Goal: Task Accomplishment & Management: Complete application form

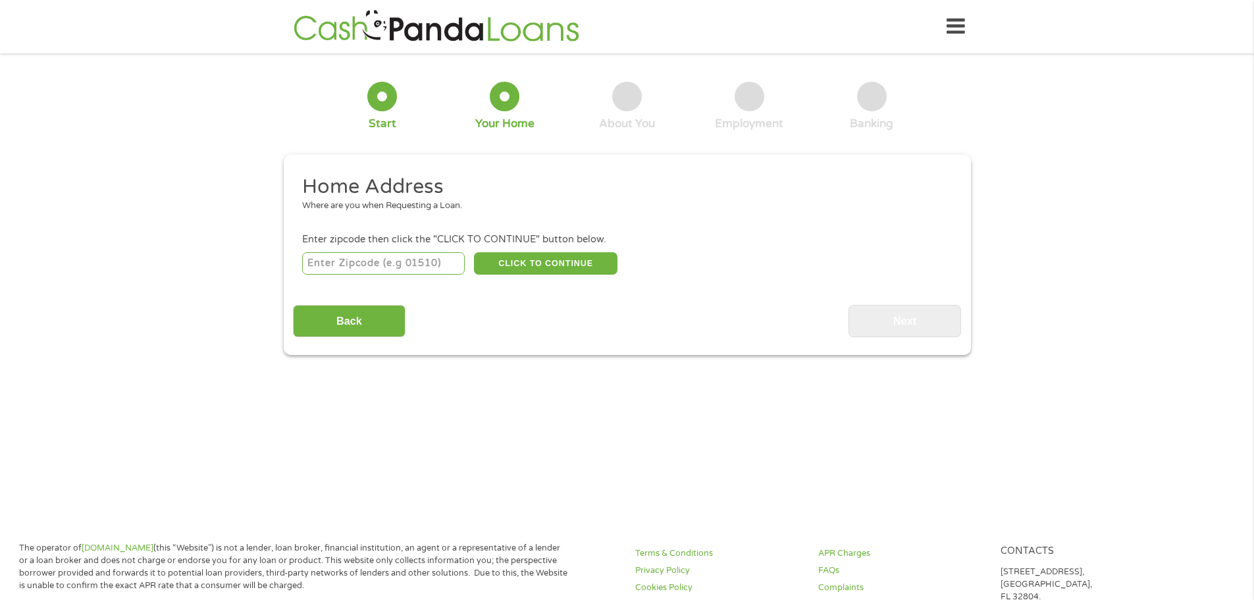
click at [410, 263] on input "number" at bounding box center [383, 263] width 163 height 22
type input "29681"
click at [564, 261] on button "CLICK TO CONTINUE" at bounding box center [546, 263] width 144 height 22
type input "29681"
type input "[GEOGRAPHIC_DATA]"
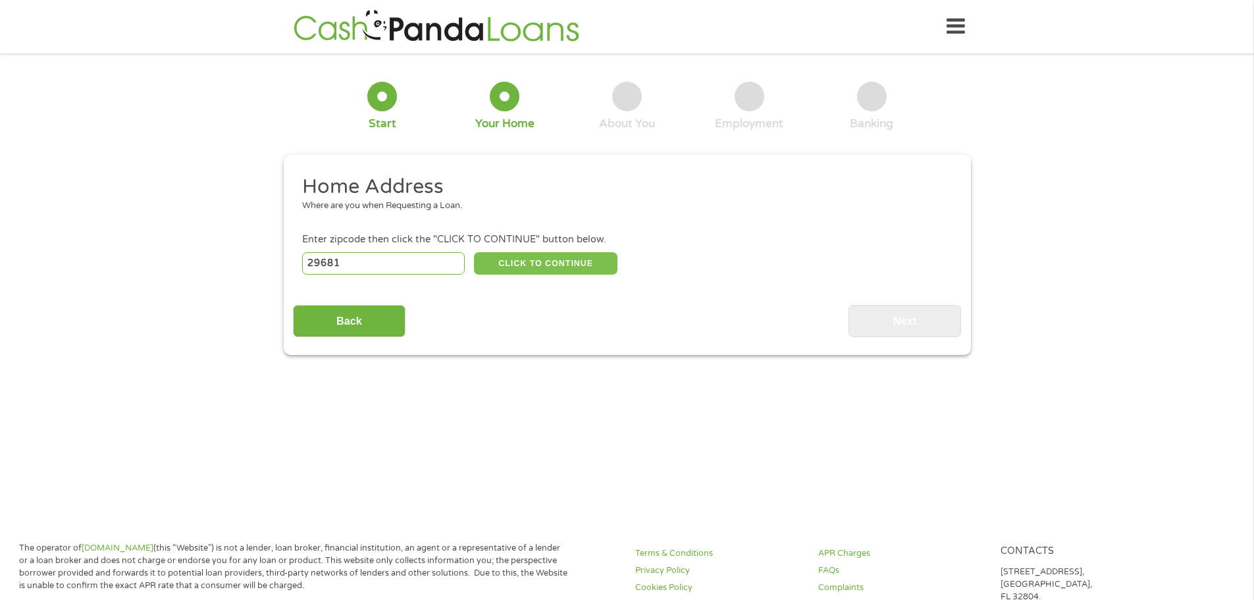
select select "[US_STATE]"
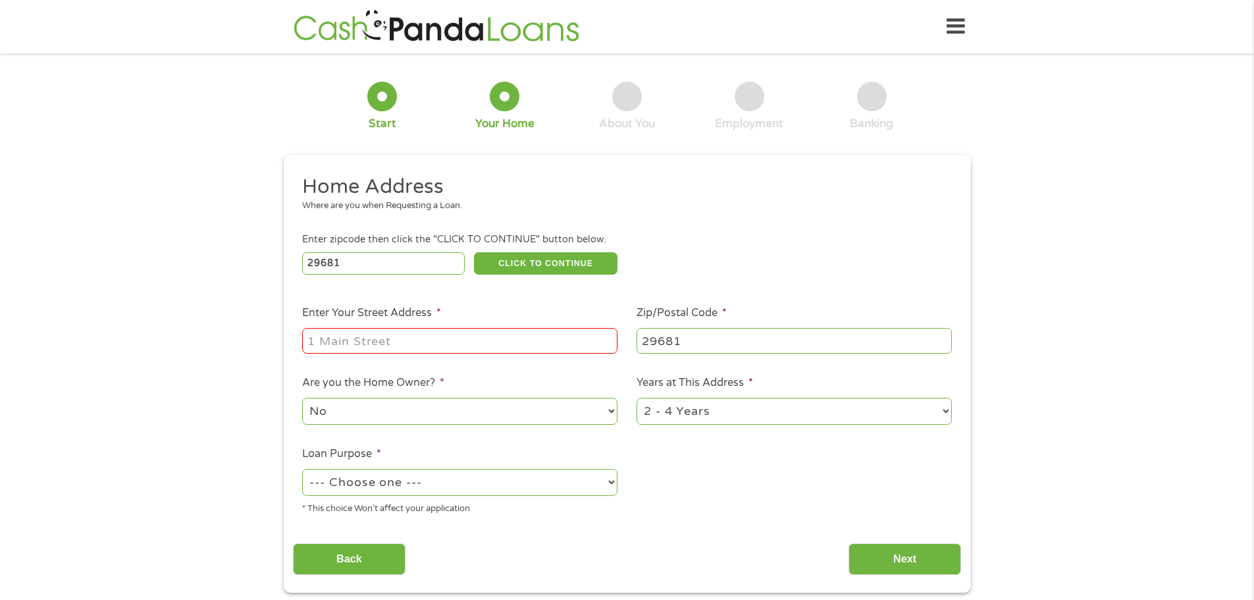
click at [429, 340] on input "Enter Your Street Address *" at bounding box center [459, 340] width 315 height 25
type input "[STREET_ADDRESS]"
click at [494, 478] on select "--- Choose one --- Pay Bills Debt Consolidation Home Improvement Major Purchase…" at bounding box center [459, 482] width 315 height 27
select select "shorttermcash"
click at [302, 469] on select "--- Choose one --- Pay Bills Debt Consolidation Home Improvement Major Purchase…" at bounding box center [459, 482] width 315 height 27
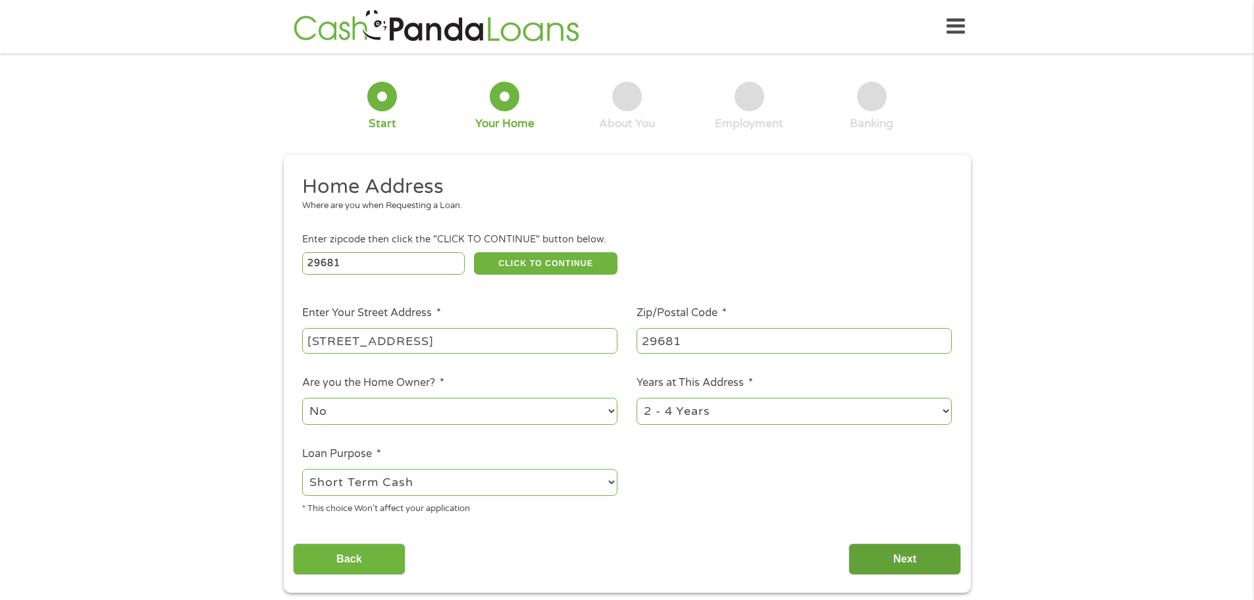
click at [907, 564] on input "Next" at bounding box center [905, 559] width 113 height 32
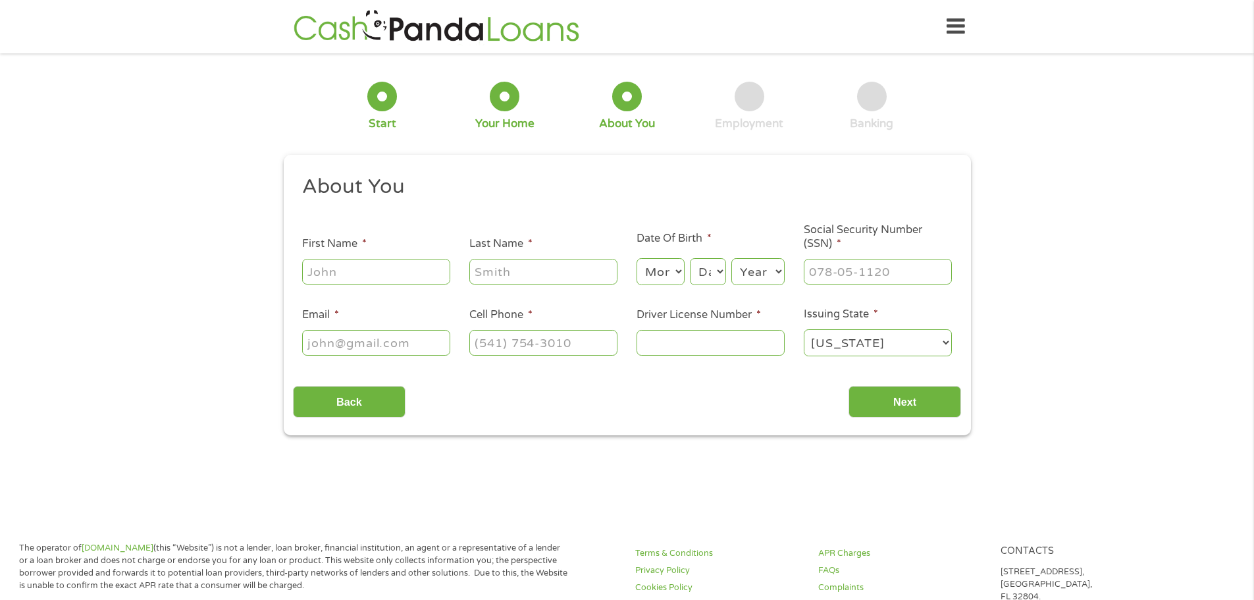
click at [340, 272] on input "First Name *" at bounding box center [376, 271] width 148 height 25
type input "Tandeka"
click at [527, 277] on input "Last Name *" at bounding box center [543, 271] width 148 height 25
type input "[PERSON_NAME]"
click at [662, 267] on select "Month 1 2 3 4 5 6 7 8 9 10 11 12" at bounding box center [661, 271] width 48 height 27
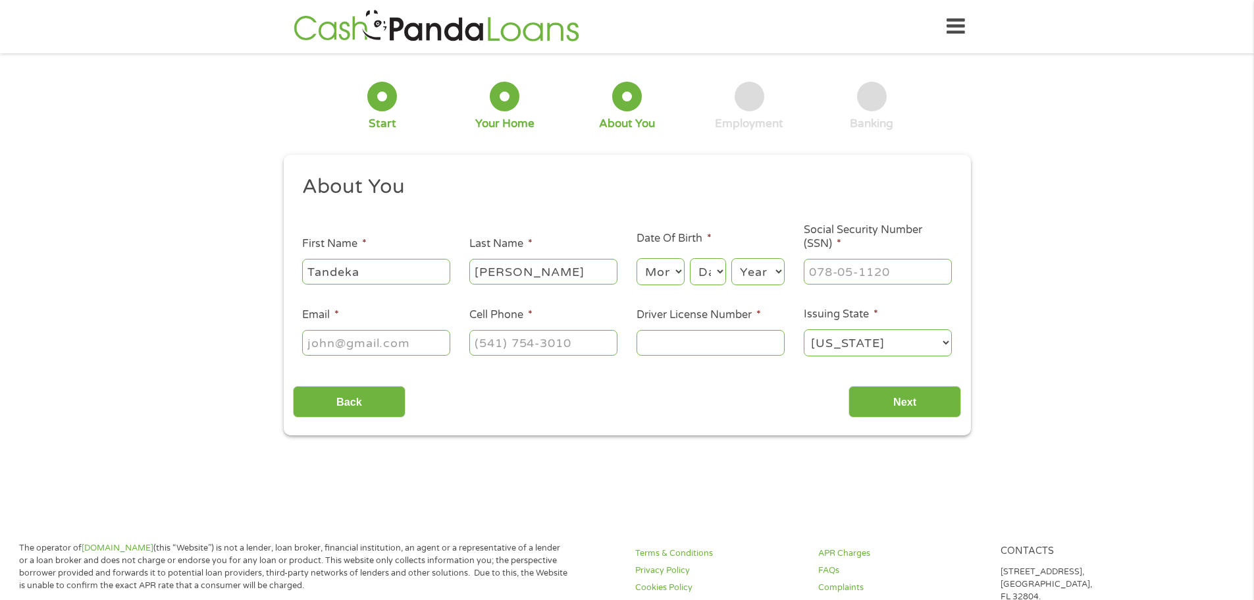
select select "11"
click at [637, 258] on select "Month 1 2 3 4 5 6 7 8 9 10 11 12" at bounding box center [661, 271] width 48 height 27
click at [708, 272] on select "Day 1 2 3 4 5 6 7 8 9 10 11 12 13 14 15 16 17 18 19 20 21 22 23 24 25 26 27 28 …" at bounding box center [708, 271] width 36 height 27
select select "2"
click at [690, 258] on select "Day 1 2 3 4 5 6 7 8 9 10 11 12 13 14 15 16 17 18 19 20 21 22 23 24 25 26 27 28 …" at bounding box center [708, 271] width 36 height 27
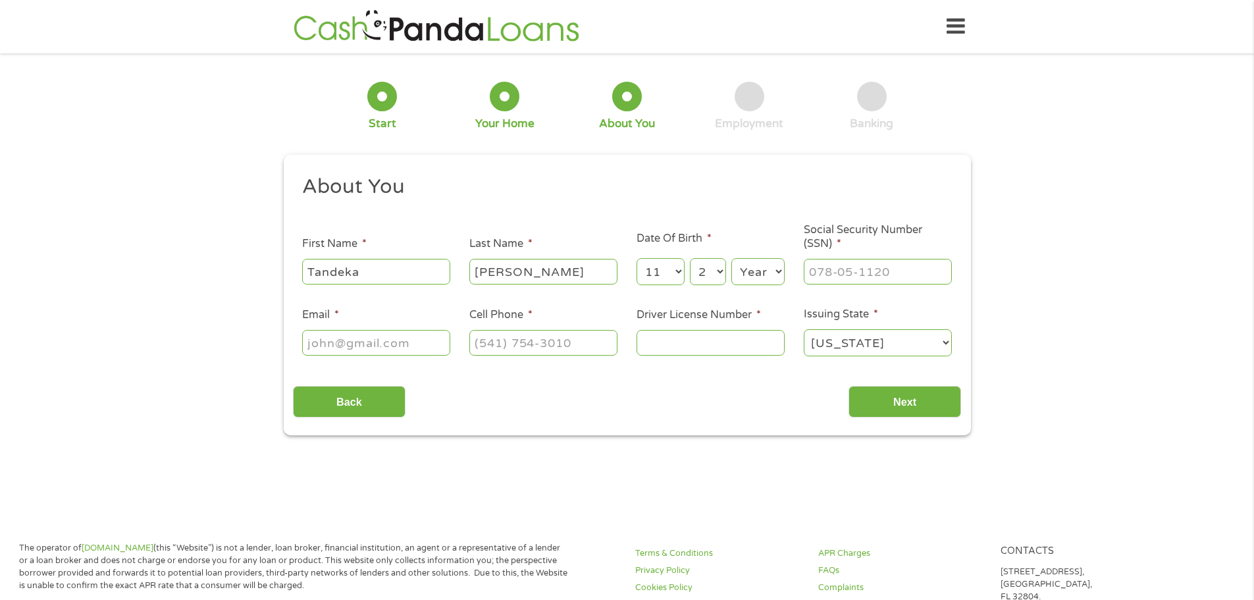
click at [765, 280] on select "Year [DATE] 2006 2005 2004 2003 2002 2001 2000 1999 1998 1997 1996 1995 1994 19…" at bounding box center [758, 271] width 53 height 27
select select "1986"
click at [732, 258] on select "Year [DATE] 2006 2005 2004 2003 2002 2001 2000 1999 1998 1997 1996 1995 1994 19…" at bounding box center [758, 271] width 53 height 27
click at [861, 267] on input "___-__-____" at bounding box center [878, 271] width 148 height 25
type input "248-71-1497"
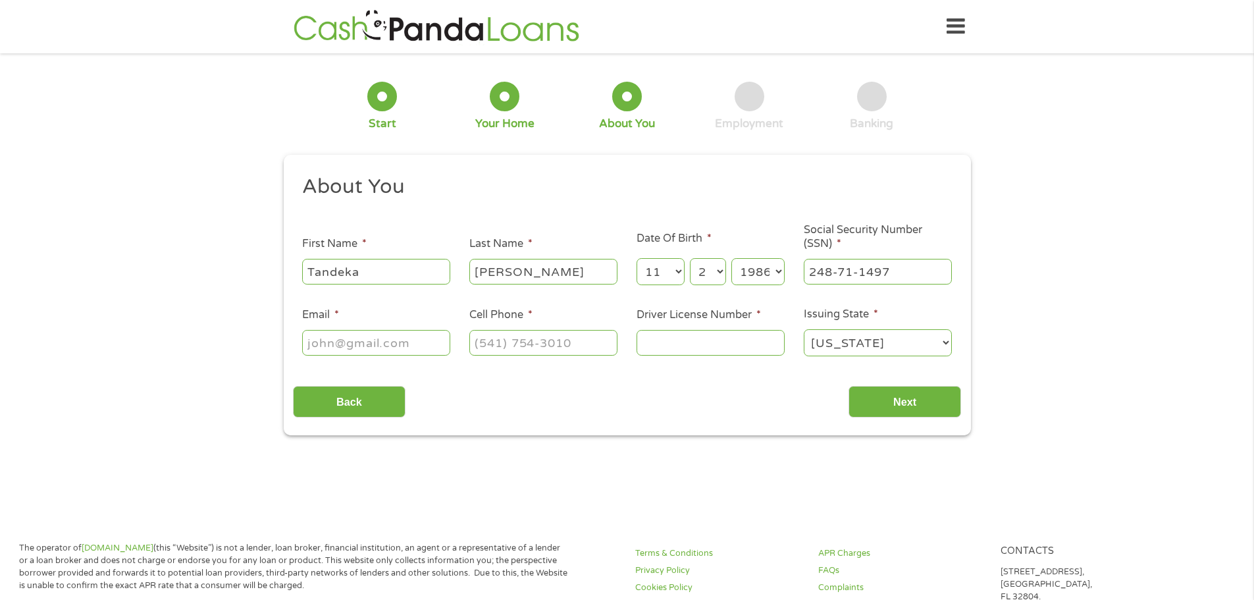
click at [325, 323] on li "Email *" at bounding box center [376, 332] width 167 height 51
click at [346, 344] on input "Email *" at bounding box center [376, 342] width 148 height 25
type input "[EMAIL_ADDRESS][PERSON_NAME][DOMAIN_NAME]"
click at [535, 345] on input "(___) ___-____" at bounding box center [543, 342] width 148 height 25
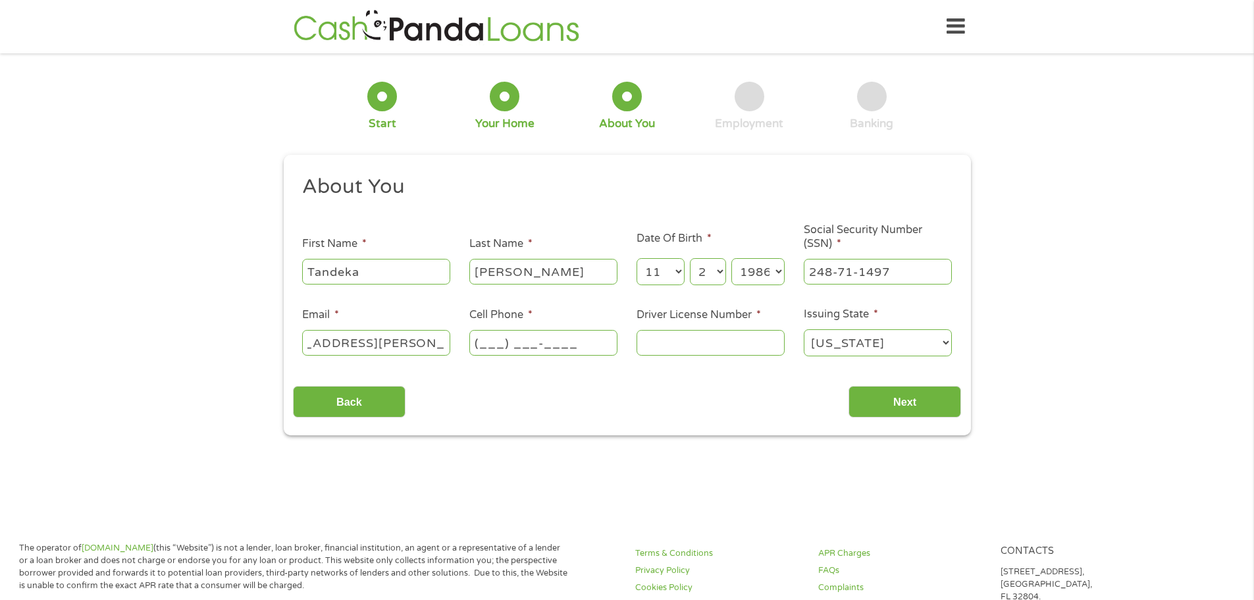
scroll to position [0, 0]
type input "[PHONE_NUMBER]"
click at [662, 343] on input "Driver License Number *" at bounding box center [711, 342] width 148 height 25
type input "100133761"
click at [915, 400] on input "Next" at bounding box center [905, 402] width 113 height 32
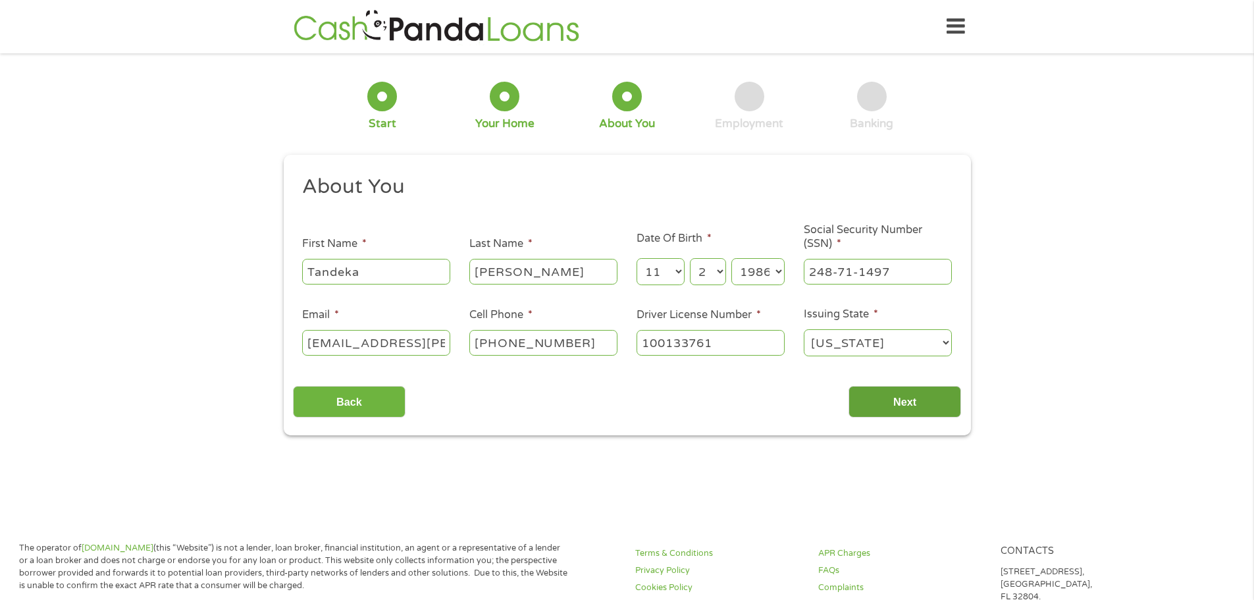
scroll to position [5, 5]
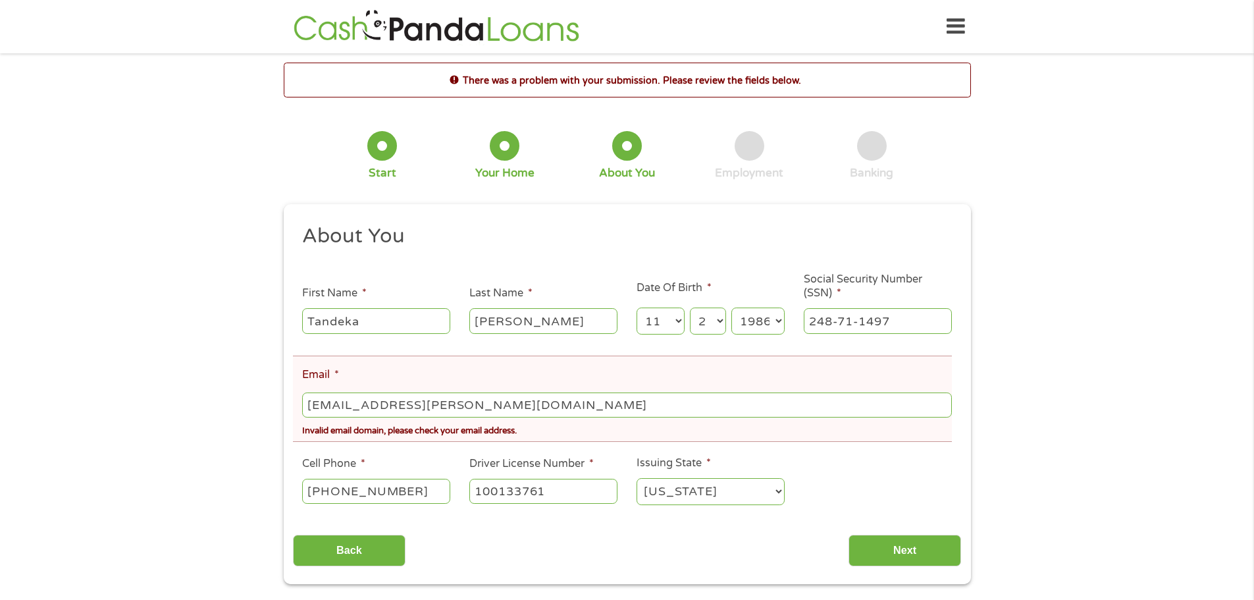
click at [459, 400] on input "[EMAIL_ADDRESS][PERSON_NAME][DOMAIN_NAME]" at bounding box center [626, 404] width 649 height 25
click at [464, 404] on input "[EMAIL_ADDRESS][PERSON_NAME][DOMAIN_NAME]" at bounding box center [626, 404] width 649 height 25
click at [533, 409] on input "[EMAIL_ADDRESS][PERSON_NAME][DOMAIN_NAME]" at bounding box center [626, 404] width 649 height 25
type input "[EMAIL_ADDRESS][PERSON_NAME][DOMAIN_NAME]"
click at [916, 547] on input "Next" at bounding box center [905, 551] width 113 height 32
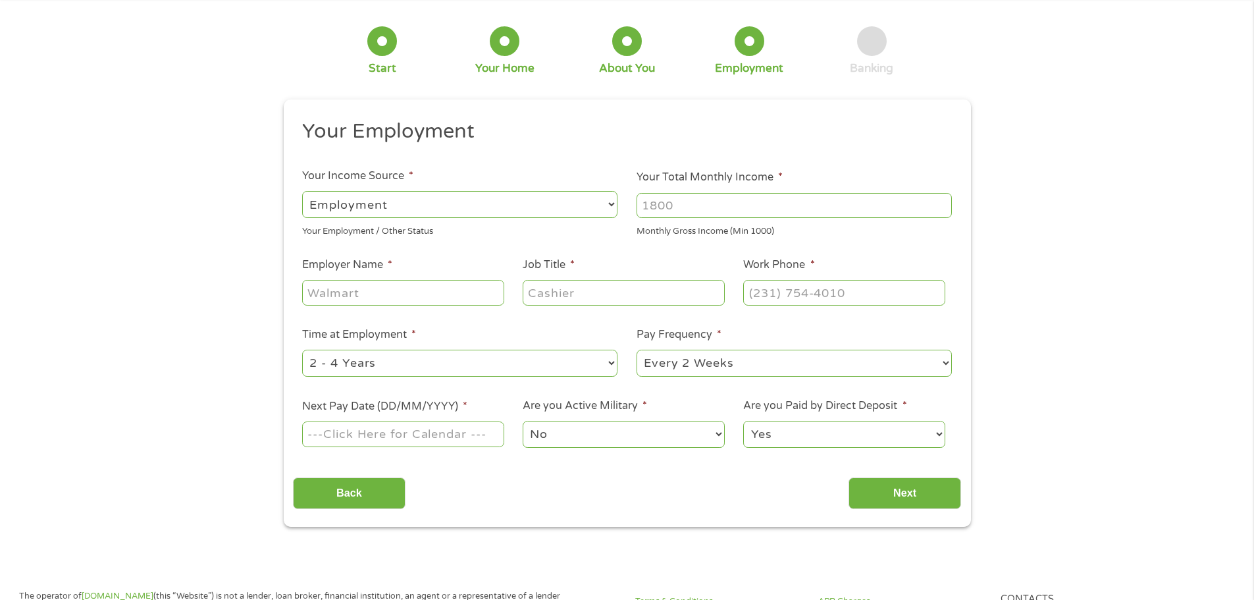
scroll to position [132, 0]
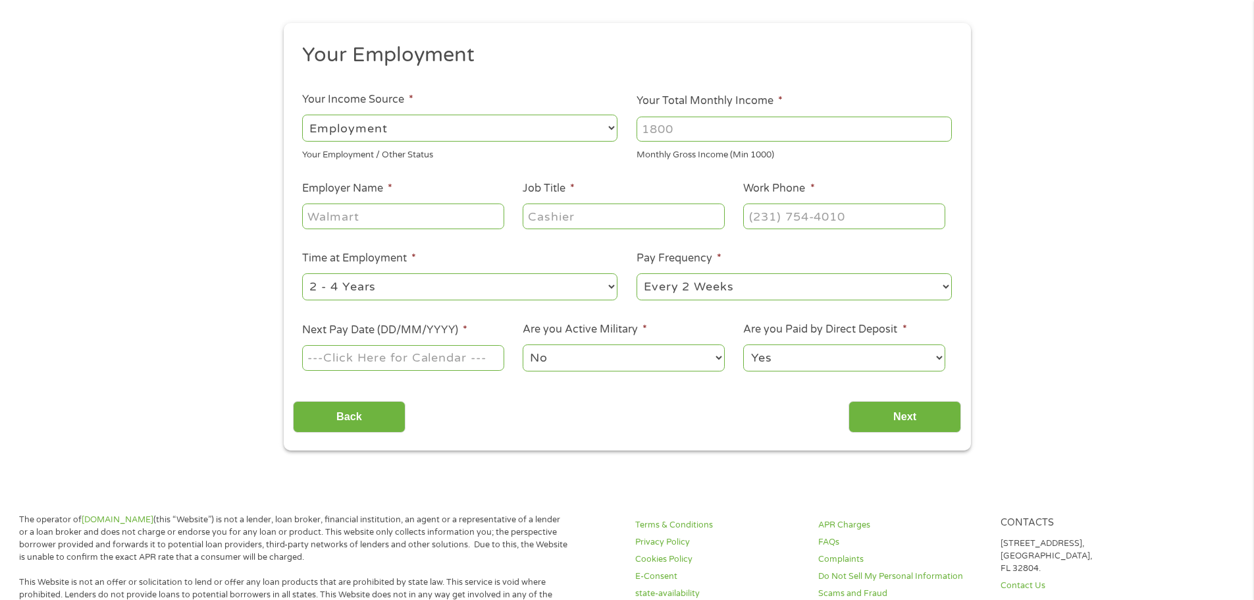
click at [388, 125] on select "--- Choose one --- Employment [DEMOGRAPHIC_DATA] Benefits" at bounding box center [459, 128] width 315 height 27
click at [302, 115] on select "--- Choose one --- Employment [DEMOGRAPHIC_DATA] Benefits" at bounding box center [459, 128] width 315 height 27
click at [729, 128] on input "Your Total Monthly Income *" at bounding box center [794, 129] width 315 height 25
type input "3500"
click at [398, 209] on input "Employer Name *" at bounding box center [402, 215] width 201 height 25
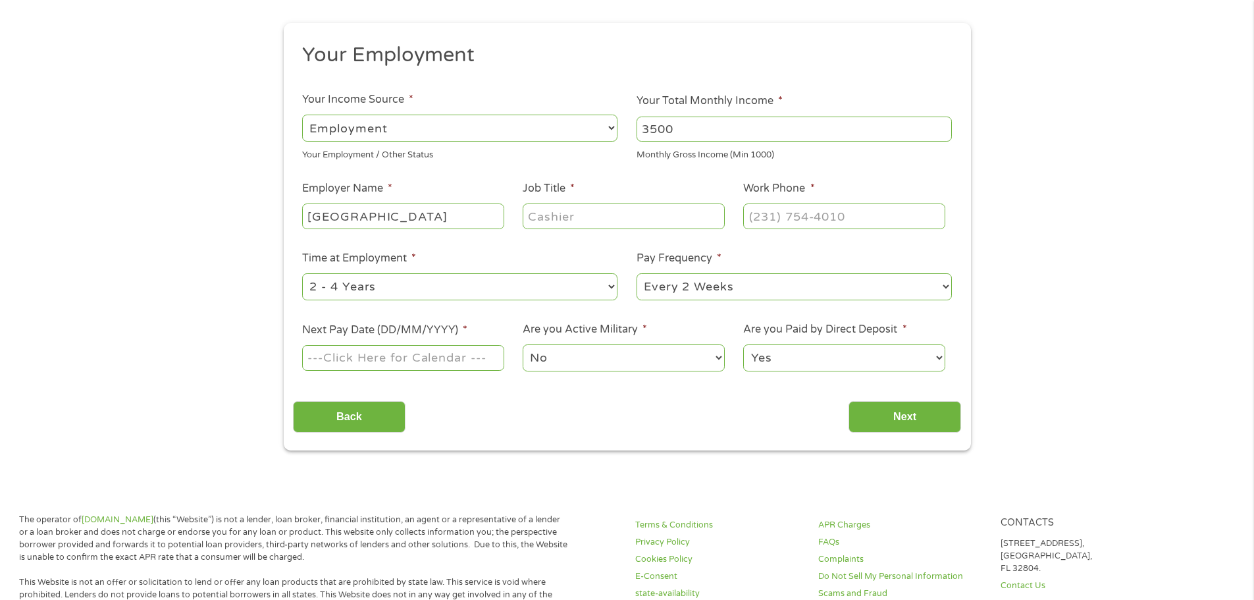
click at [409, 204] on input "[GEOGRAPHIC_DATA]" at bounding box center [402, 215] width 201 height 25
type input "Westminster Company"
type input "Resident Service"
type input "[PHONE_NUMBER]"
click at [431, 361] on input "Next Pay Date (DD/MM/YYYY) *" at bounding box center [402, 357] width 201 height 25
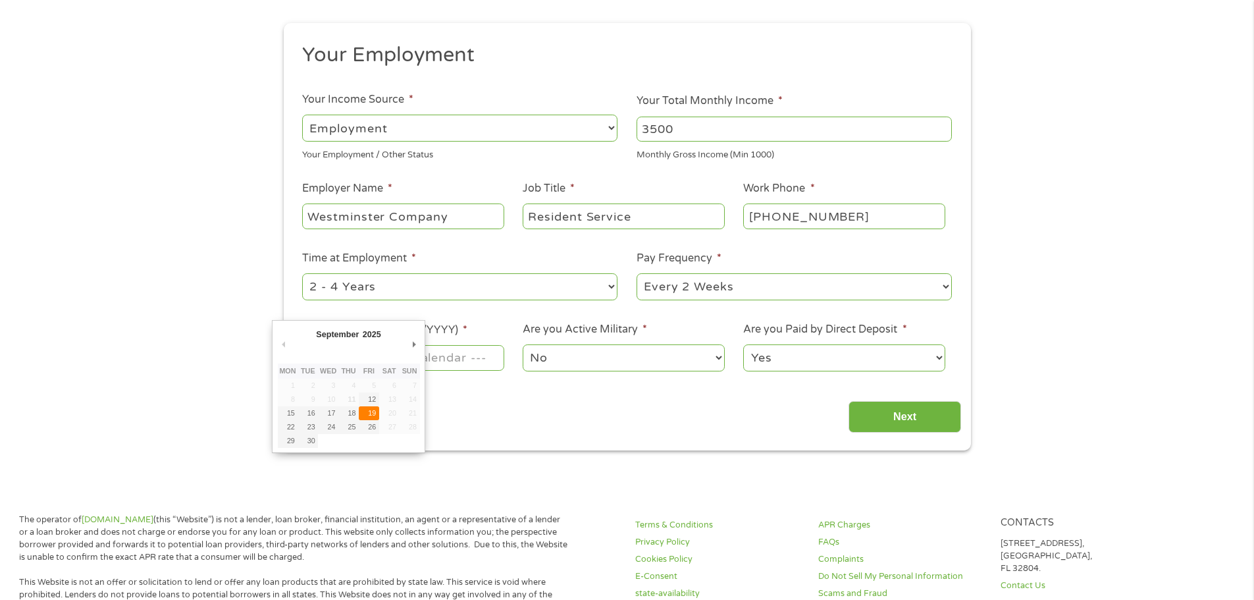
type input "[DATE]"
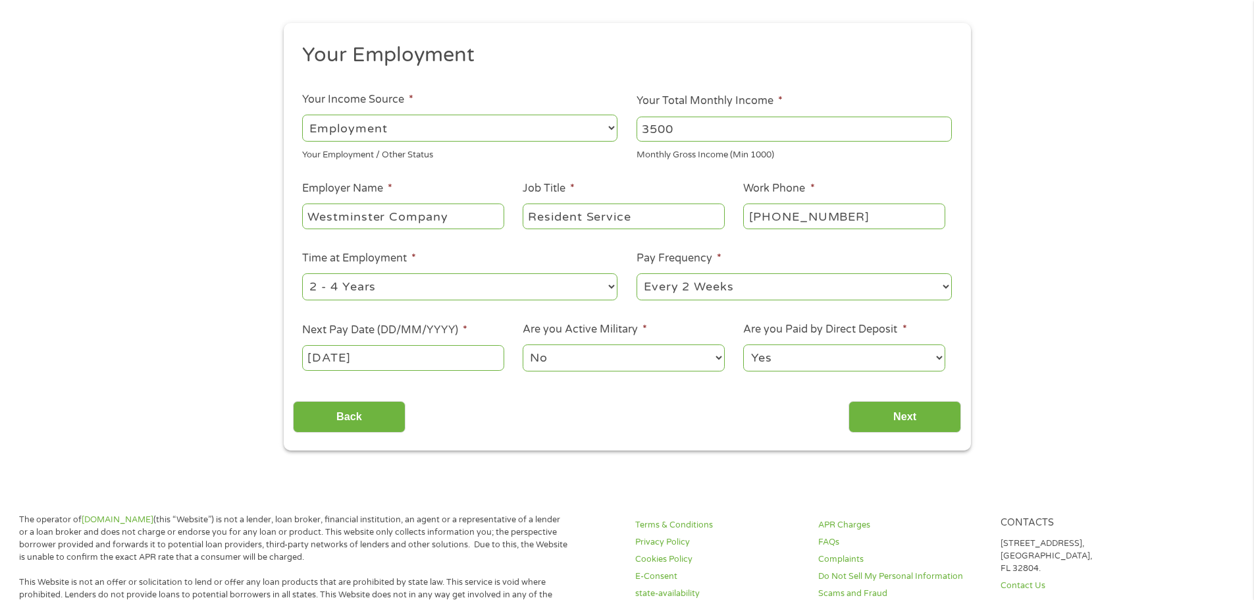
click at [580, 356] on select "No Yes" at bounding box center [623, 357] width 201 height 27
click at [523, 344] on select "No Yes" at bounding box center [623, 357] width 201 height 27
click at [873, 409] on input "Next" at bounding box center [905, 417] width 113 height 32
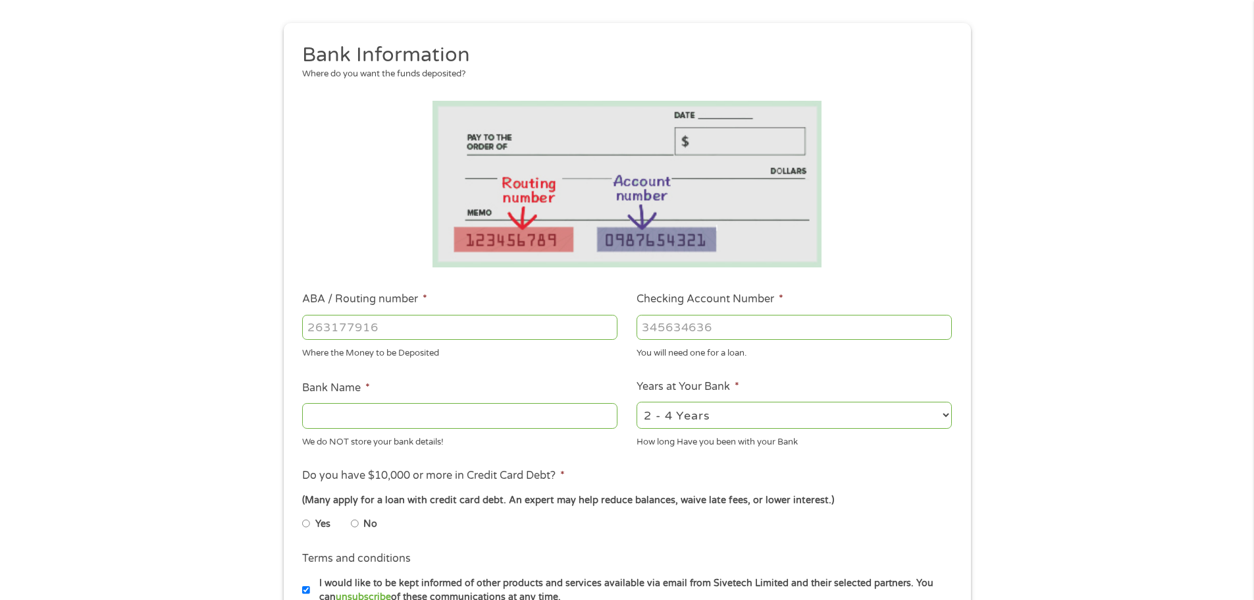
click at [395, 336] on input "ABA / Routing number *" at bounding box center [459, 327] width 315 height 25
type input "053904483"
type input "BANK OF AMERICA NA"
type input "053904483"
click at [762, 329] on input "Checking Account Number *" at bounding box center [794, 327] width 315 height 25
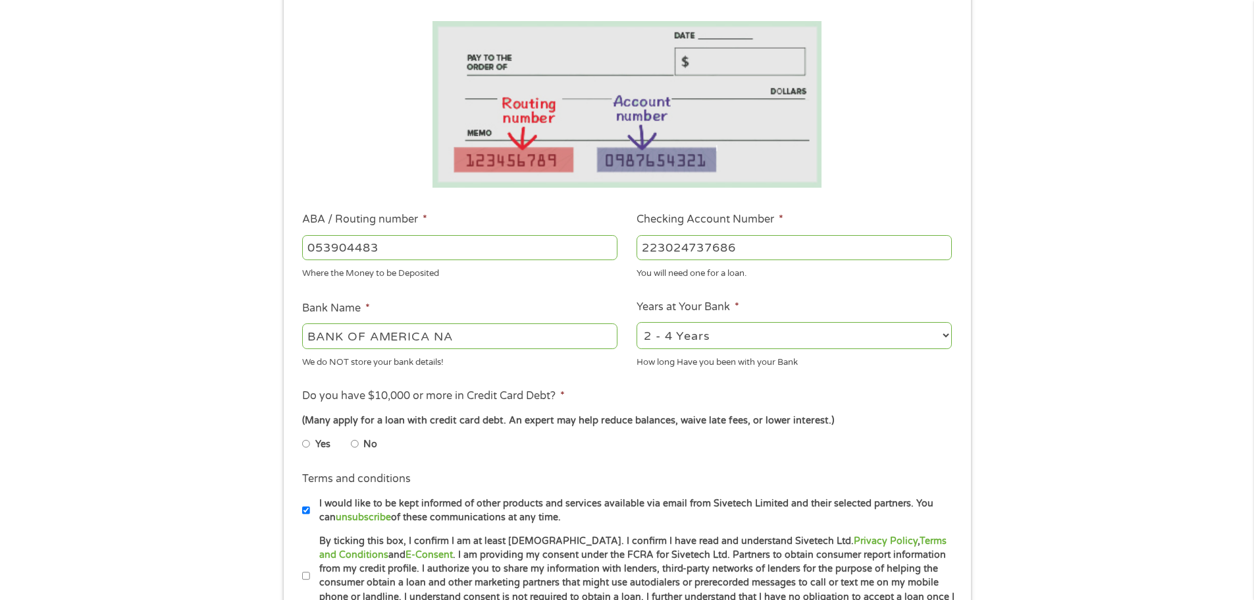
scroll to position [395, 0]
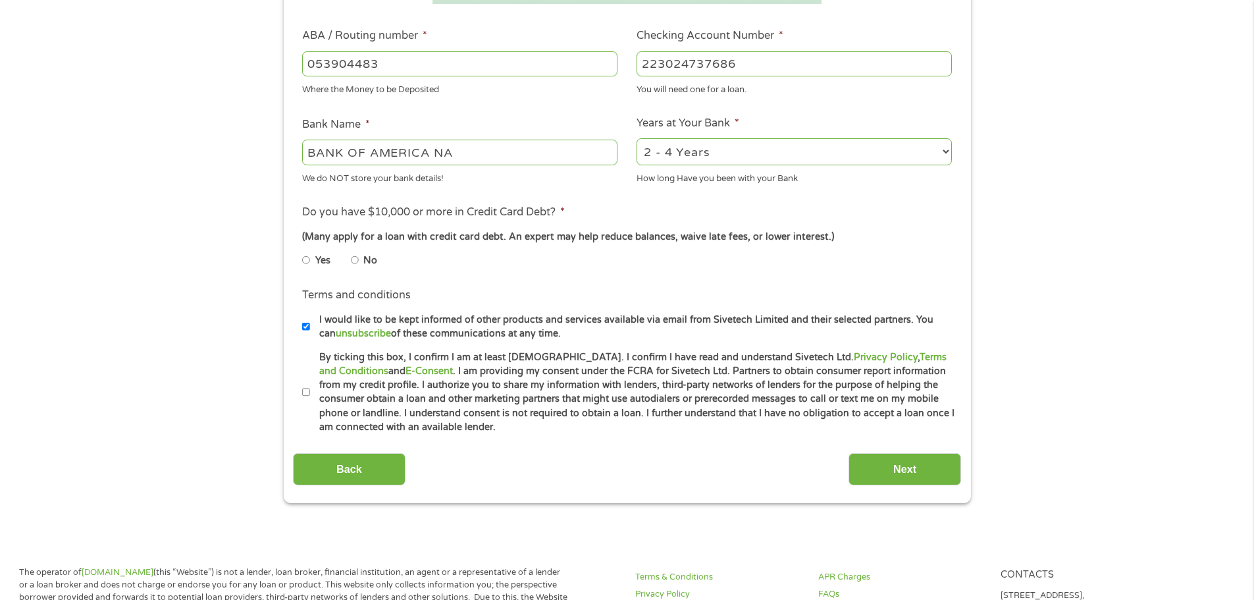
type input "223024737686"
click at [766, 142] on select "2 - 4 Years 6 - 12 Months 1 - 2 Years Over 4 Years" at bounding box center [794, 151] width 315 height 27
select select "60months"
click at [637, 138] on select "2 - 4 Years 6 - 12 Months 1 - 2 Years Over 4 Years" at bounding box center [794, 151] width 315 height 27
click at [352, 254] on input "No" at bounding box center [355, 260] width 8 height 21
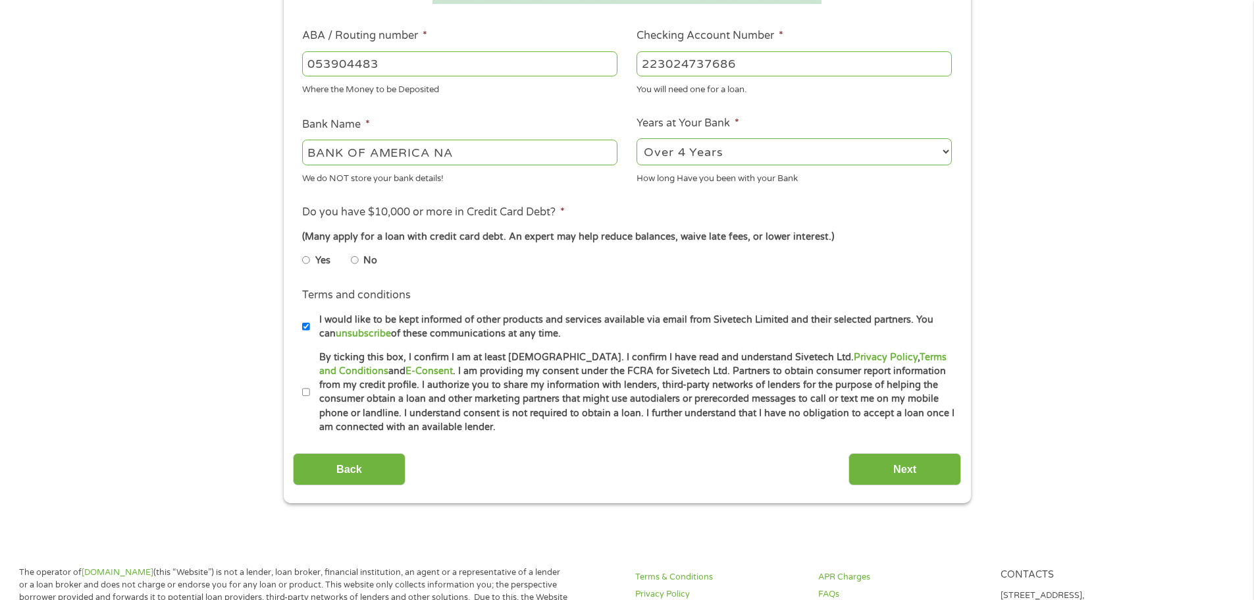
radio input "true"
click at [353, 256] on input "No" at bounding box center [355, 260] width 8 height 21
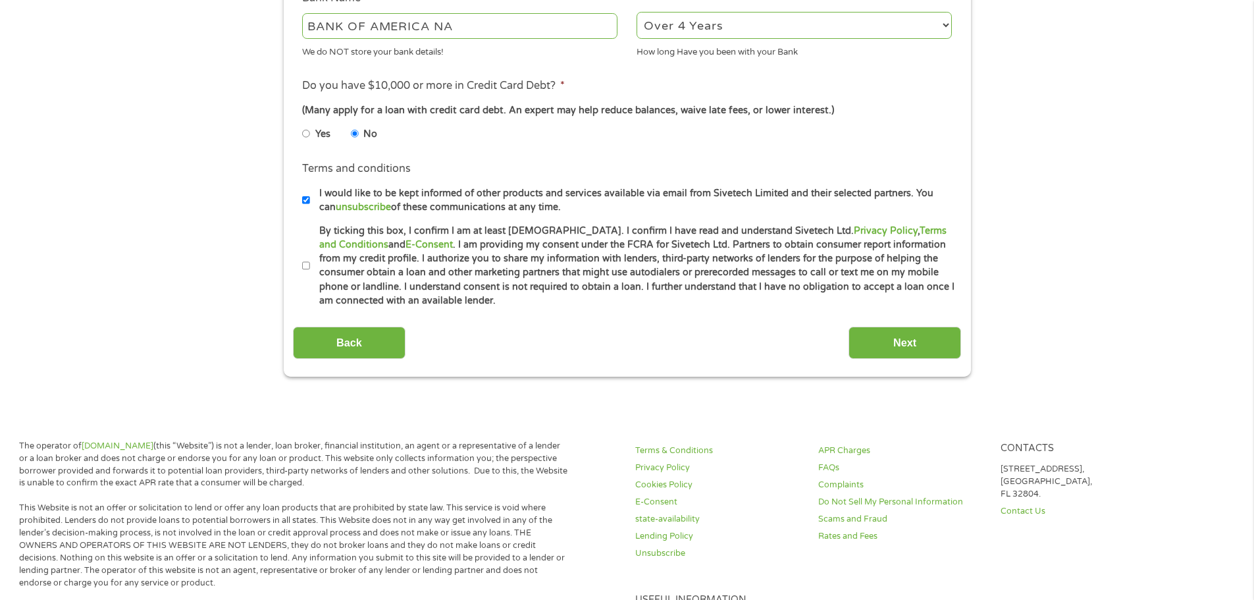
scroll to position [527, 0]
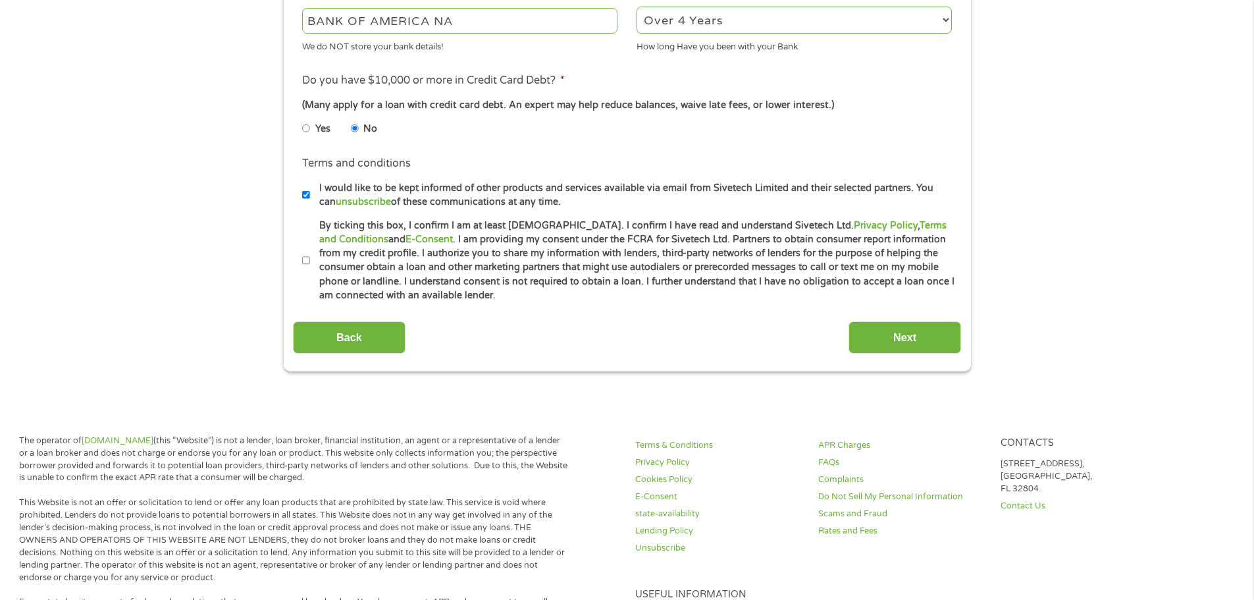
click at [306, 262] on input "By ticking this box, I confirm I am at least [DEMOGRAPHIC_DATA]. I confirm I ha…" at bounding box center [306, 260] width 8 height 21
checkbox input "true"
click at [890, 330] on input "Next" at bounding box center [905, 337] width 113 height 32
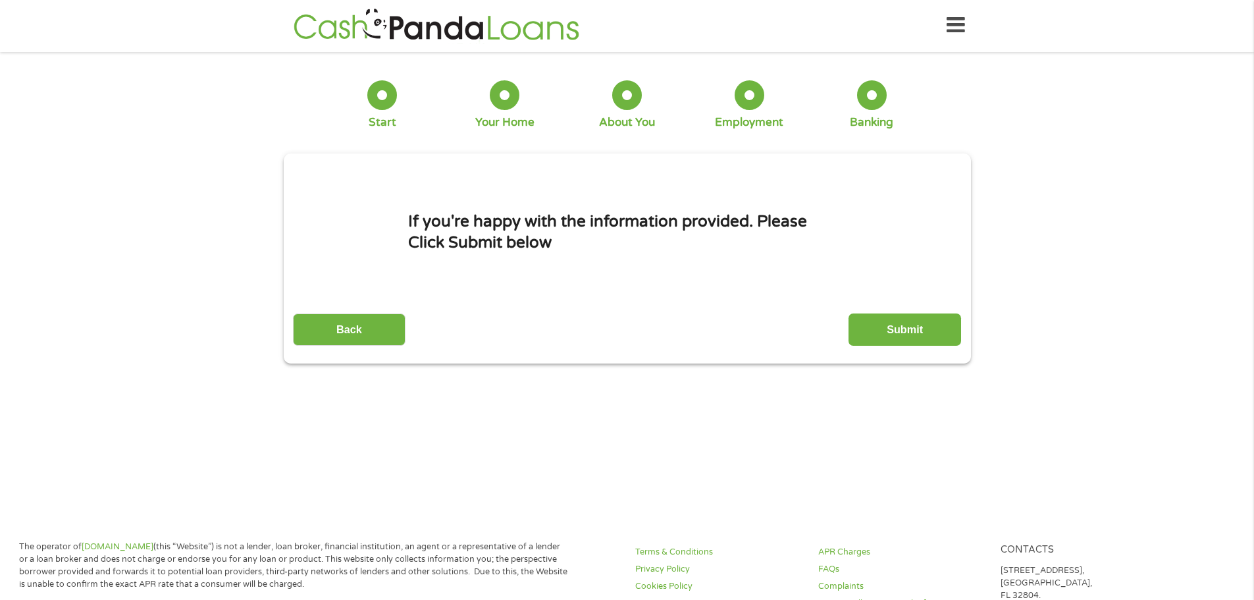
scroll to position [0, 0]
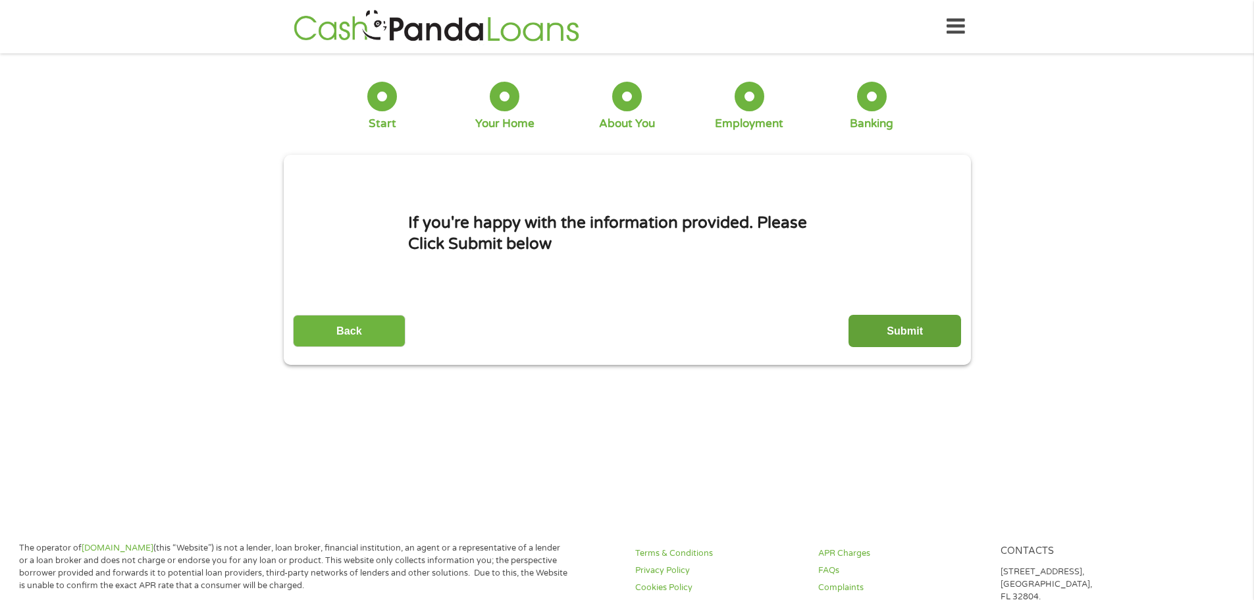
click at [932, 326] on input "Submit" at bounding box center [905, 331] width 113 height 32
